Goal: Transaction & Acquisition: Purchase product/service

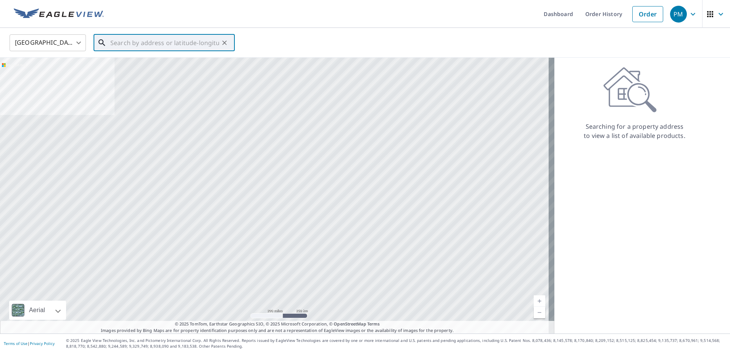
click at [183, 40] on input "text" at bounding box center [164, 42] width 109 height 21
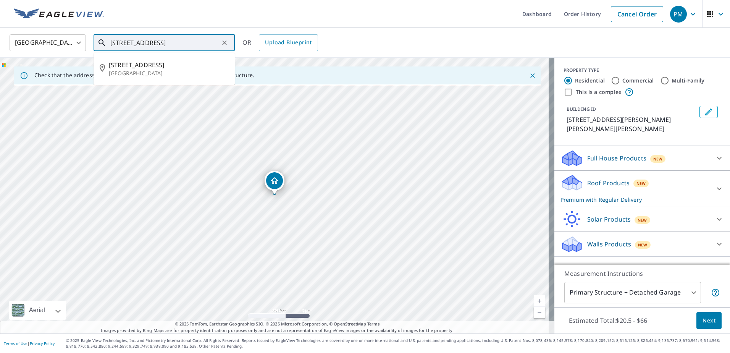
click at [180, 43] on input "[STREET_ADDRESS]" at bounding box center [164, 42] width 109 height 21
click at [161, 66] on span "[STREET_ADDRESS]" at bounding box center [169, 64] width 120 height 9
type input "[STREET_ADDRESS]"
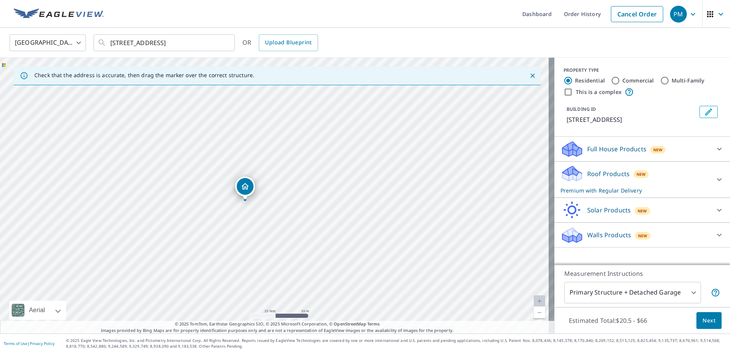
drag, startPoint x: 267, startPoint y: 213, endPoint x: 301, endPoint y: 204, distance: 35.2
click at [301, 204] on div "[STREET_ADDRESS]" at bounding box center [277, 196] width 555 height 276
drag, startPoint x: 271, startPoint y: 206, endPoint x: 311, endPoint y: 206, distance: 39.7
click at [311, 206] on div "[STREET_ADDRESS]" at bounding box center [277, 196] width 555 height 276
click at [706, 320] on span "Next" at bounding box center [709, 321] width 13 height 10
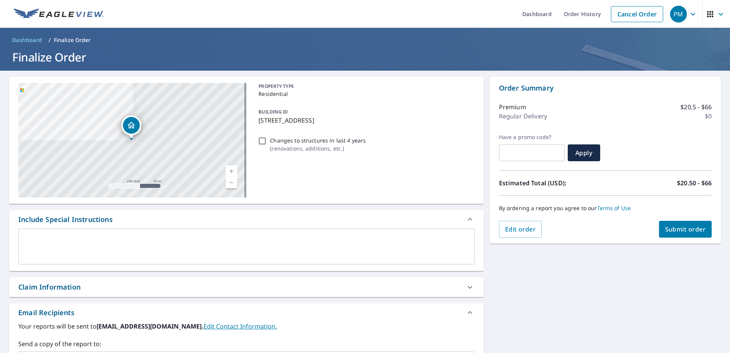
click at [686, 231] on span "Submit order" at bounding box center [685, 229] width 41 height 8
checkbox input "true"
